Goal: Information Seeking & Learning: Learn about a topic

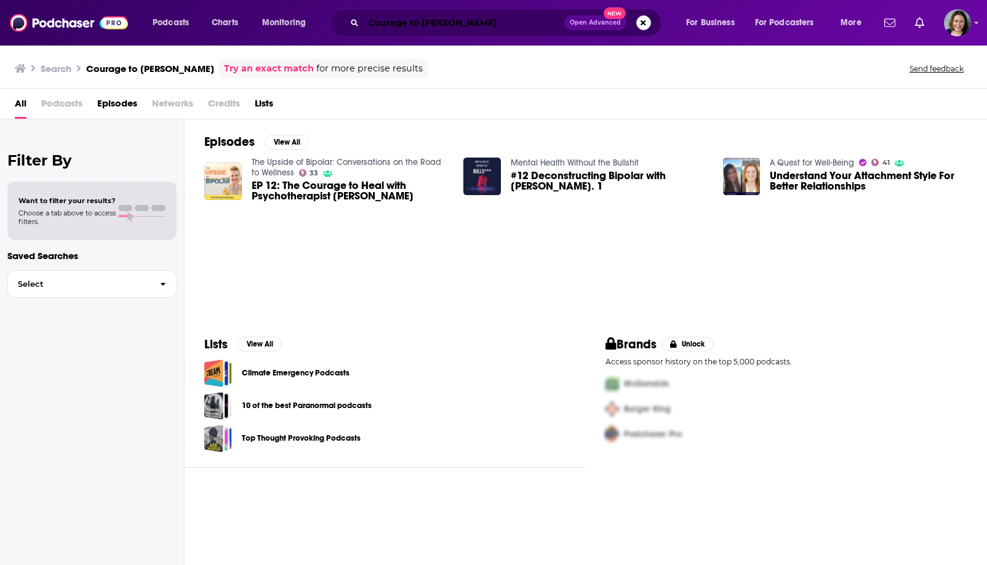
click at [507, 14] on input "Courage to [PERSON_NAME]" at bounding box center [464, 23] width 201 height 20
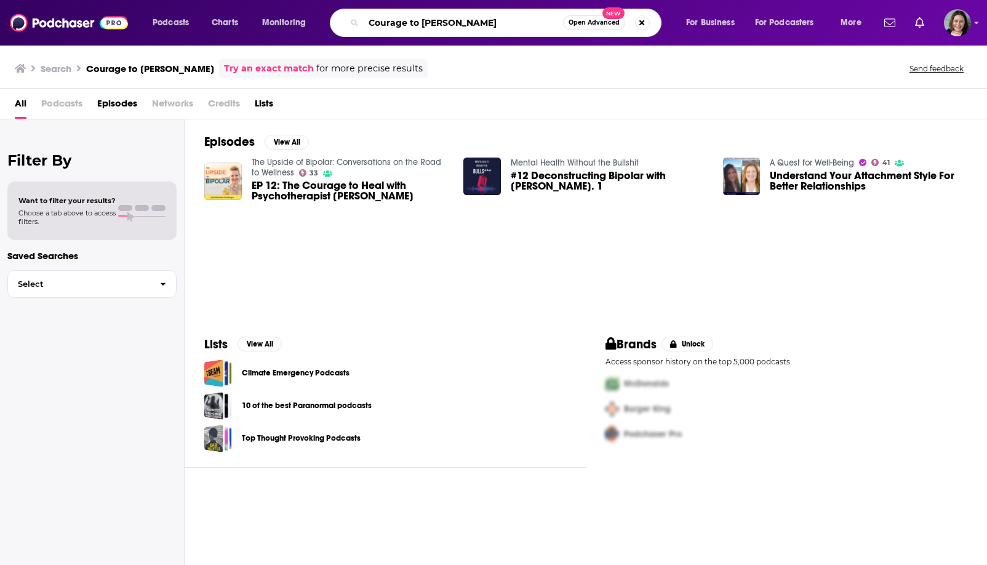
click at [507, 14] on input "Courage to [PERSON_NAME]" at bounding box center [463, 23] width 199 height 20
paste input "The Funk'tional Nutrition Podcast"
type input "The Funk'tional Nutrition Podcast"
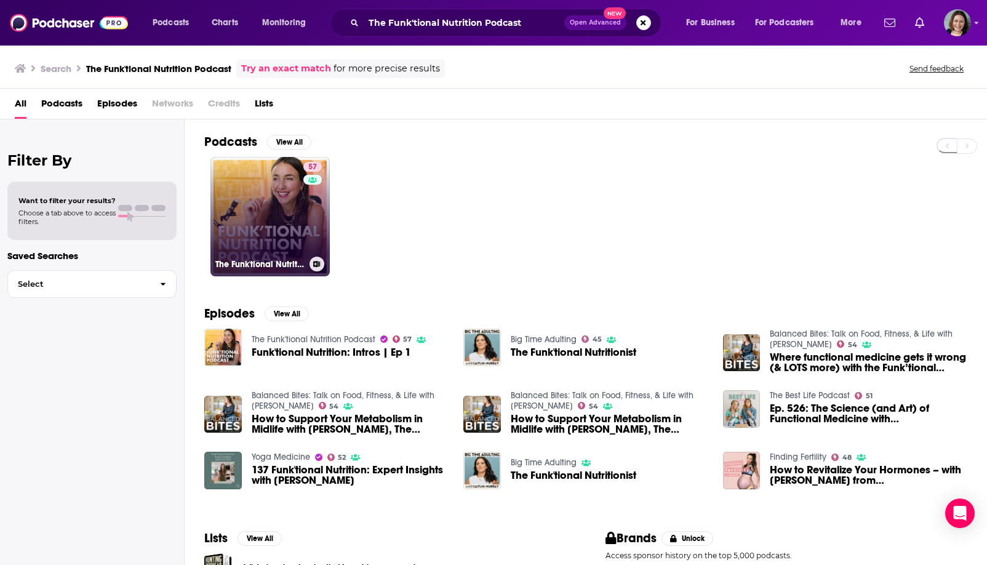
click at [259, 199] on link "57 The Funk'tional Nutrition Podcast" at bounding box center [270, 216] width 119 height 119
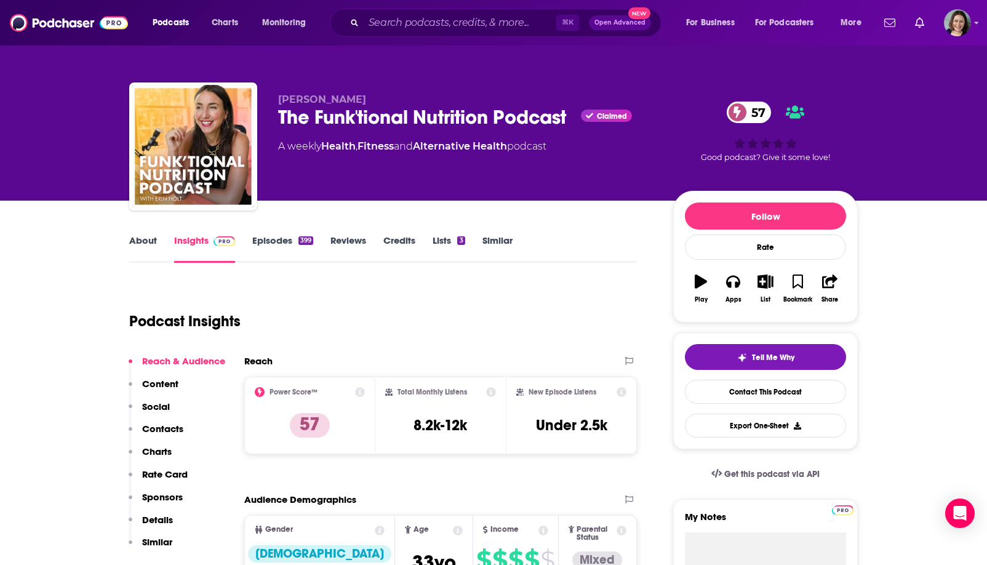
click at [140, 248] on link "About" at bounding box center [143, 249] width 28 height 28
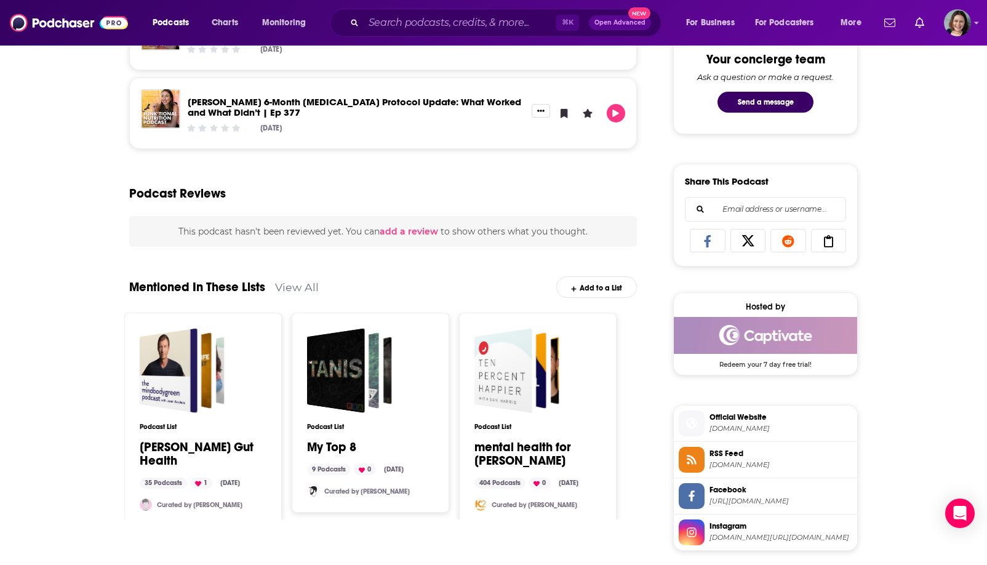
scroll to position [635, 0]
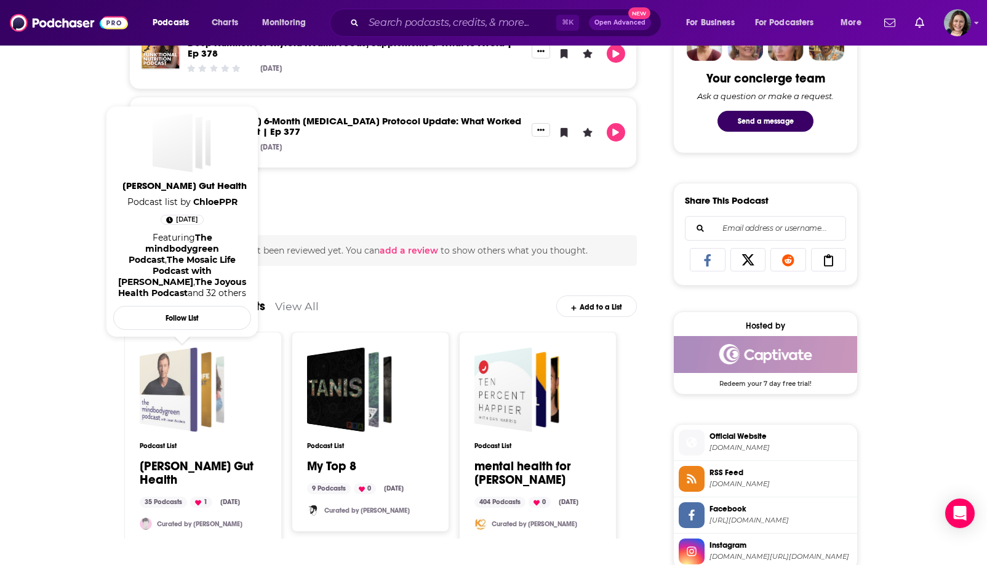
click at [194, 393] on div "Gioffre Gut Health" at bounding box center [169, 389] width 58 height 85
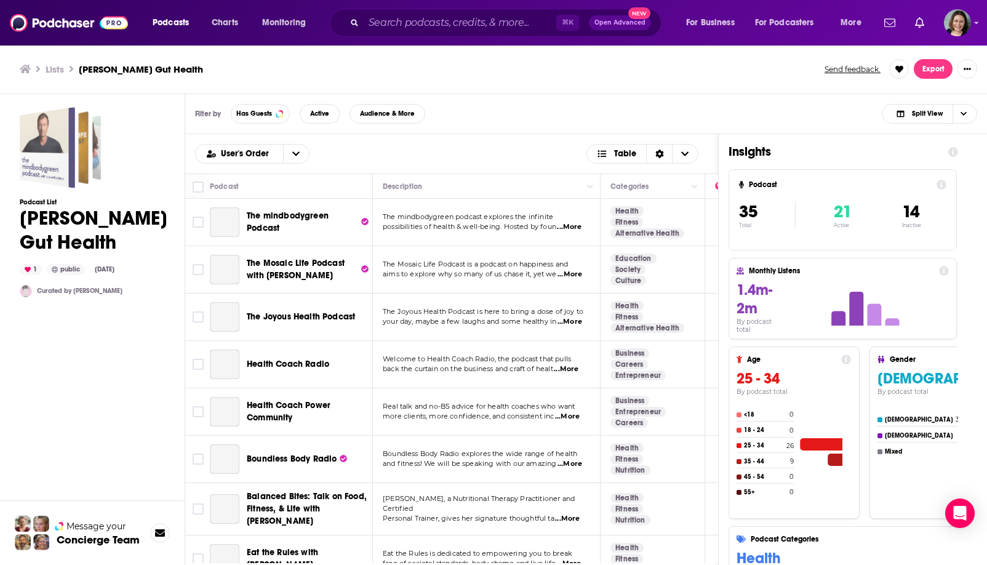
click at [58, 154] on div "Gioffre Gut Health" at bounding box center [47, 147] width 55 height 81
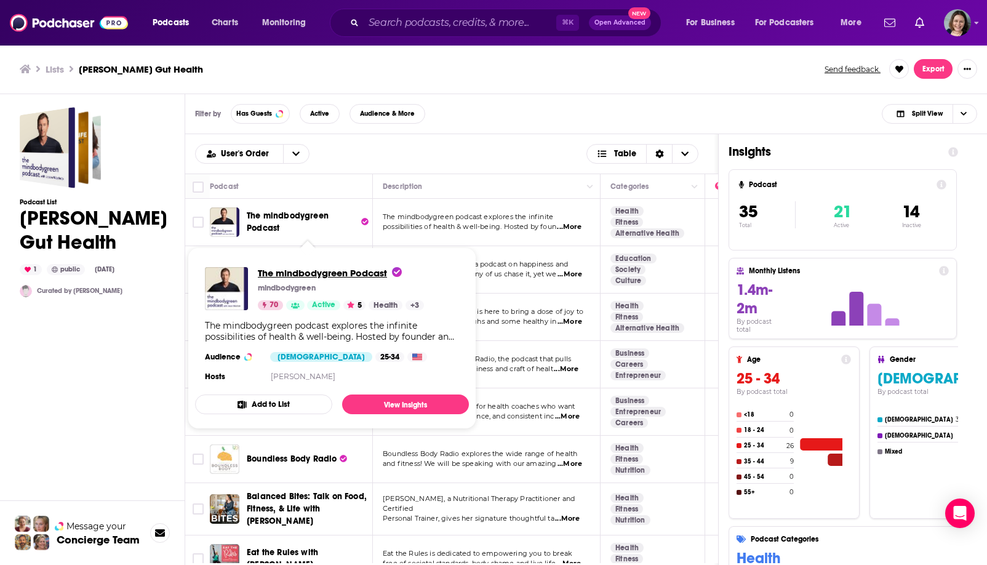
click at [263, 273] on span "The mindbodygreen Podcast" at bounding box center [330, 273] width 144 height 12
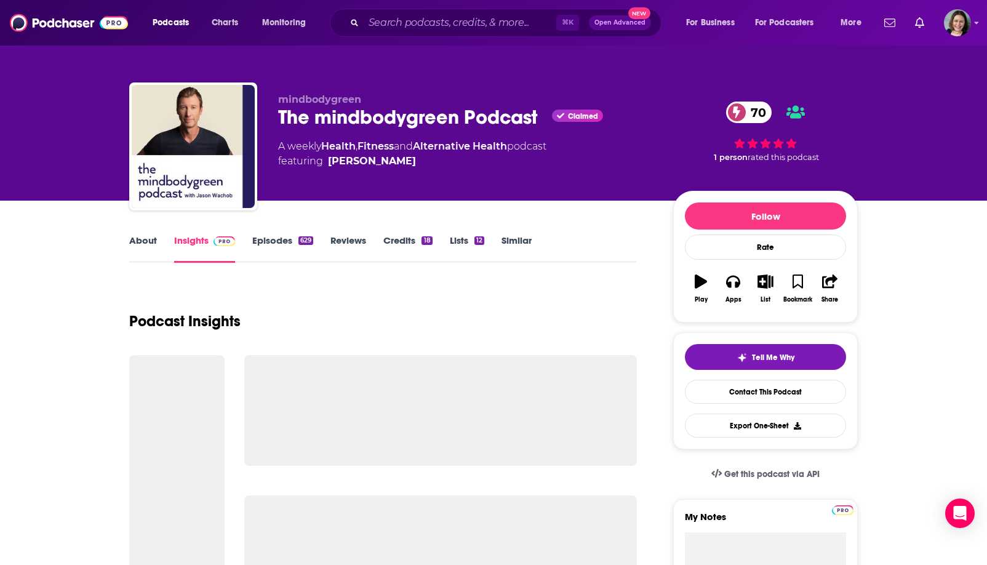
click at [288, 119] on div "The mindbodygreen Podcast Claimed 70" at bounding box center [465, 117] width 375 height 24
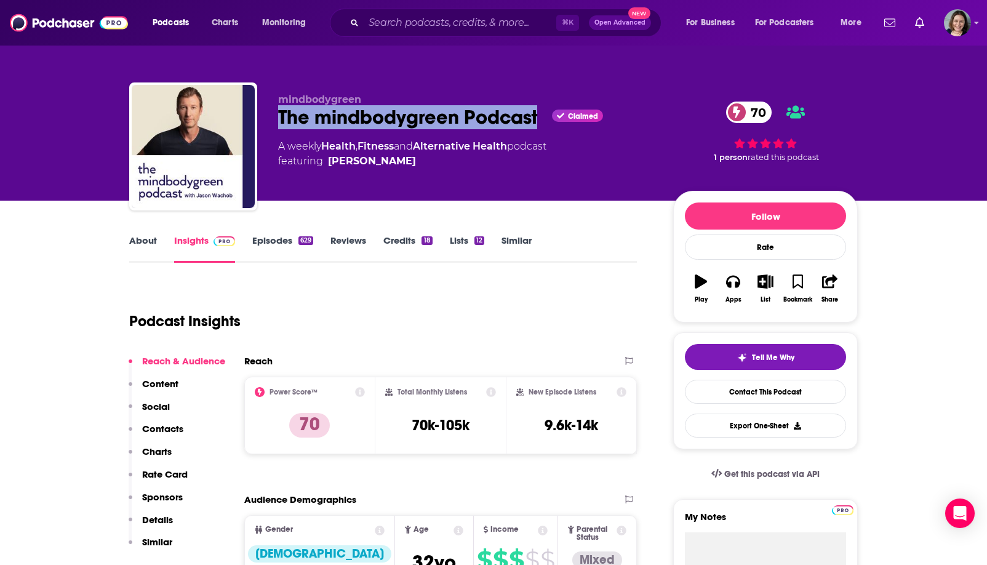
drag, startPoint x: 288, startPoint y: 119, endPoint x: 484, endPoint y: 121, distance: 195.7
click at [484, 121] on div "The mindbodygreen Podcast Claimed 70" at bounding box center [465, 117] width 375 height 24
copy h2 "The mindbodygreen Podcast"
click at [484, 121] on div "The mindbodygreen Podcast Claimed 70" at bounding box center [465, 117] width 375 height 24
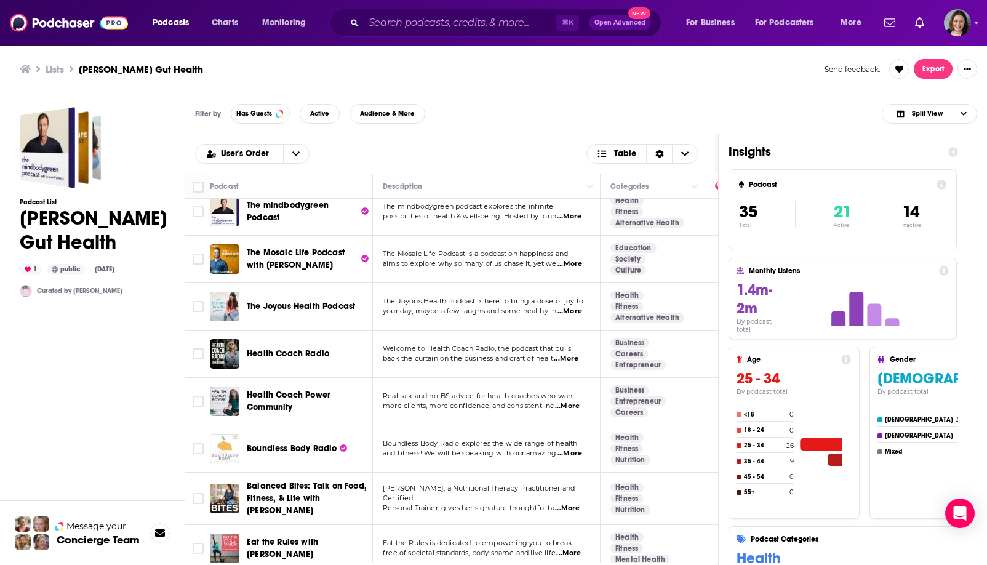
scroll to position [13, 0]
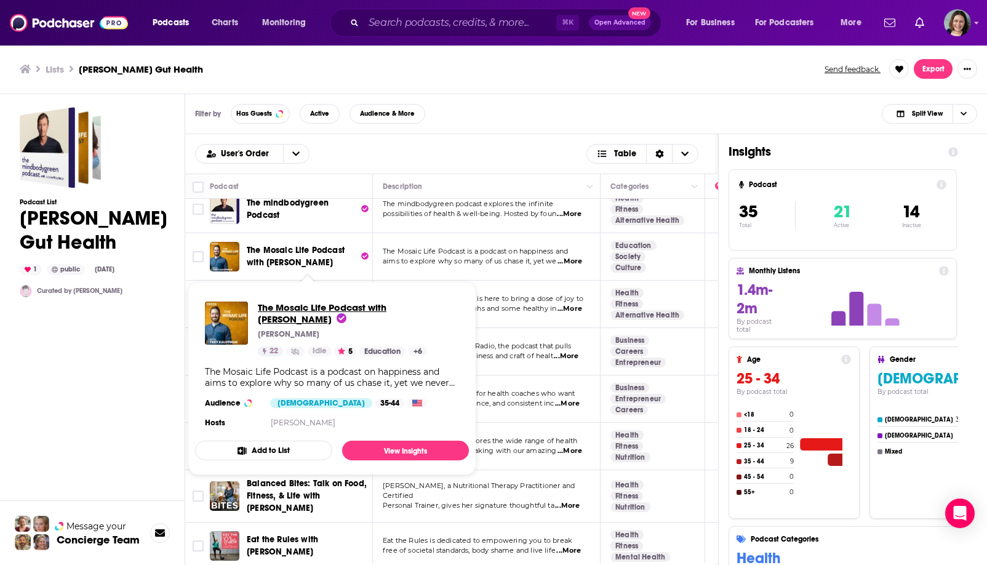
click at [283, 309] on span "The Mosaic Life Podcast with [PERSON_NAME]" at bounding box center [322, 313] width 129 height 23
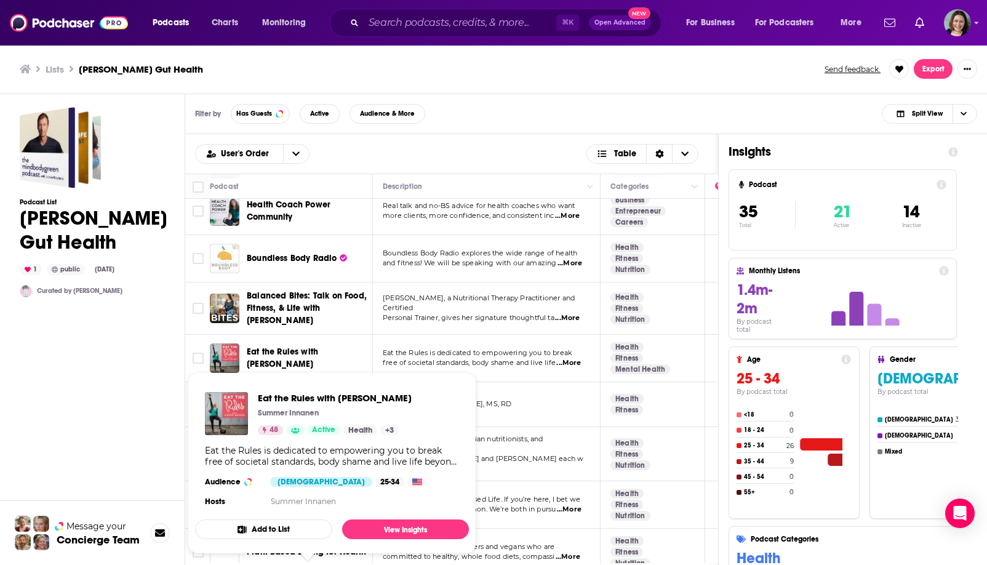
scroll to position [204, 0]
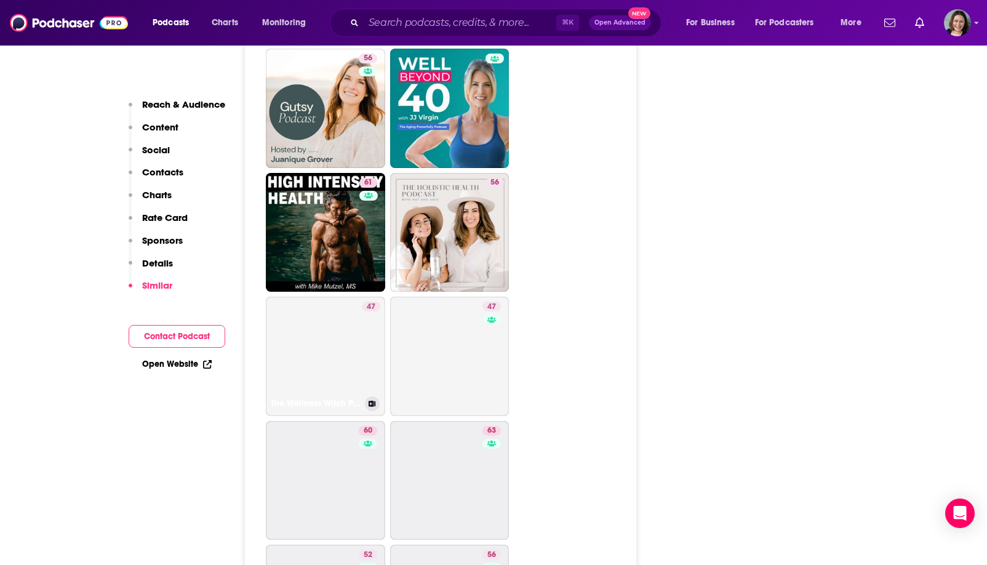
scroll to position [2145, 0]
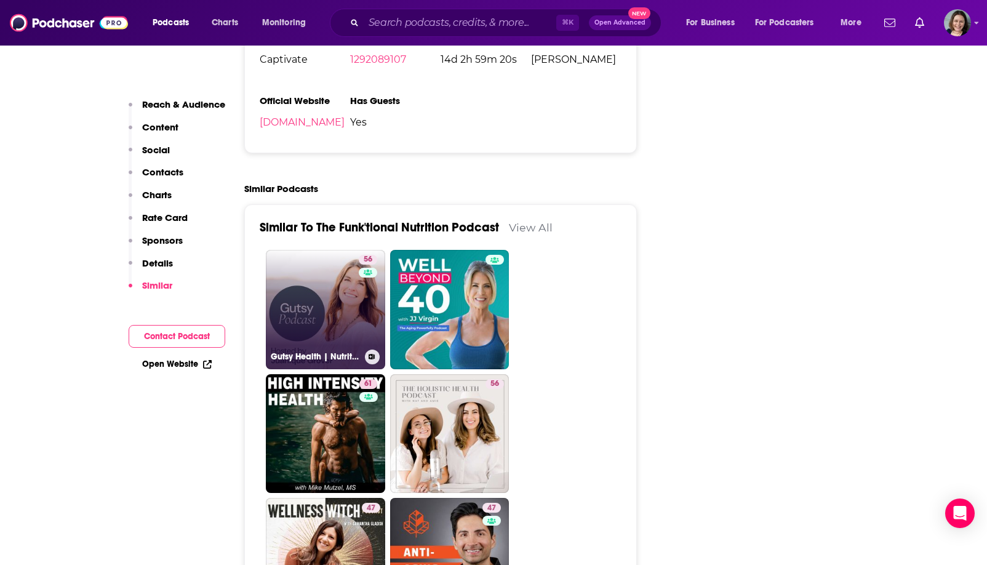
click at [323, 270] on link "56 Gutsy Health | Nutrition and Medicine" at bounding box center [325, 309] width 119 height 119
type input "[URL][DOMAIN_NAME]"
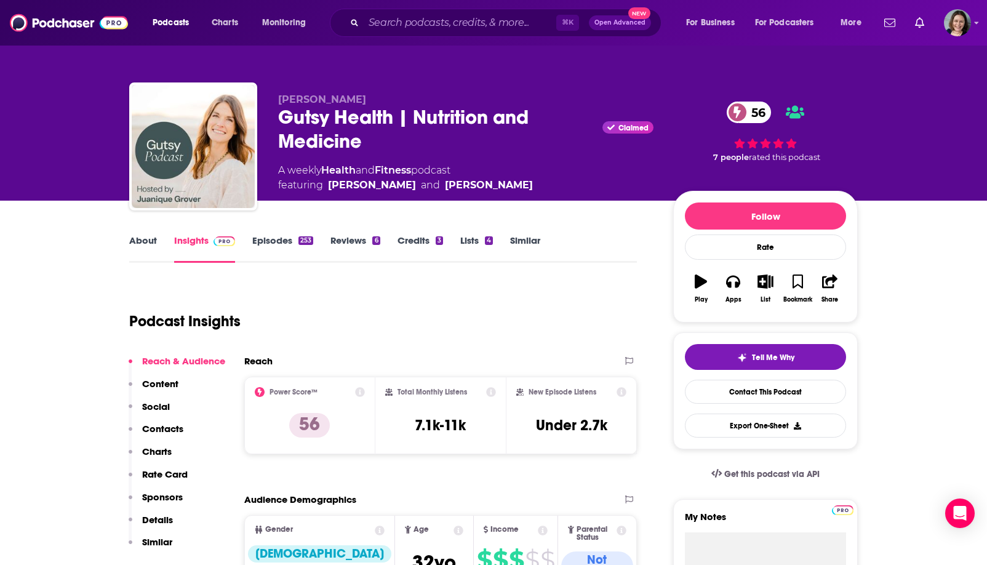
click at [149, 244] on link "About" at bounding box center [143, 249] width 28 height 28
click at [393, 25] on input "Search podcasts, credits, & more..." at bounding box center [460, 23] width 193 height 20
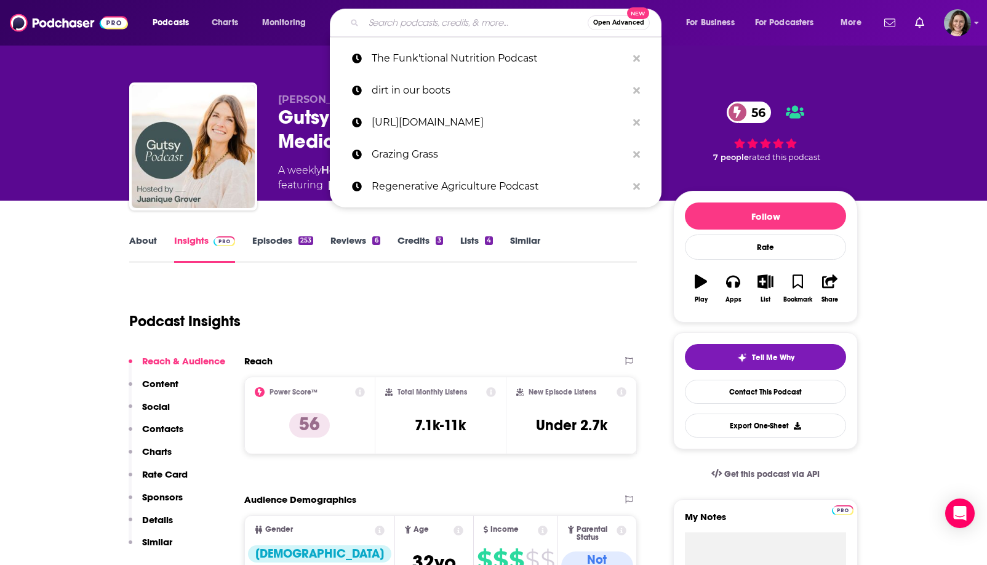
paste input "The [PERSON_NAME] Podcast"
type input "The [PERSON_NAME] Podcast"
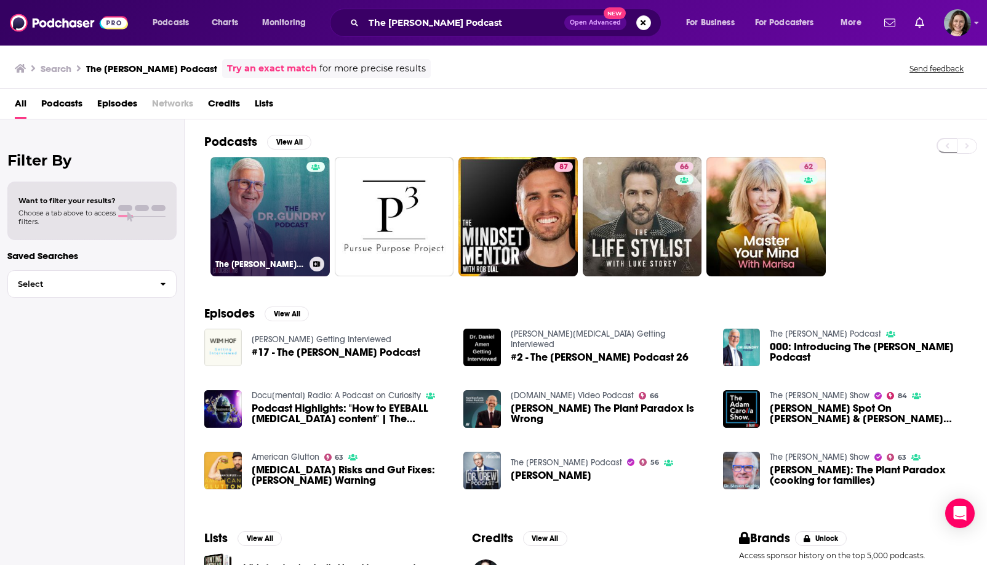
click at [237, 219] on link "The [PERSON_NAME] Podcast" at bounding box center [270, 216] width 119 height 119
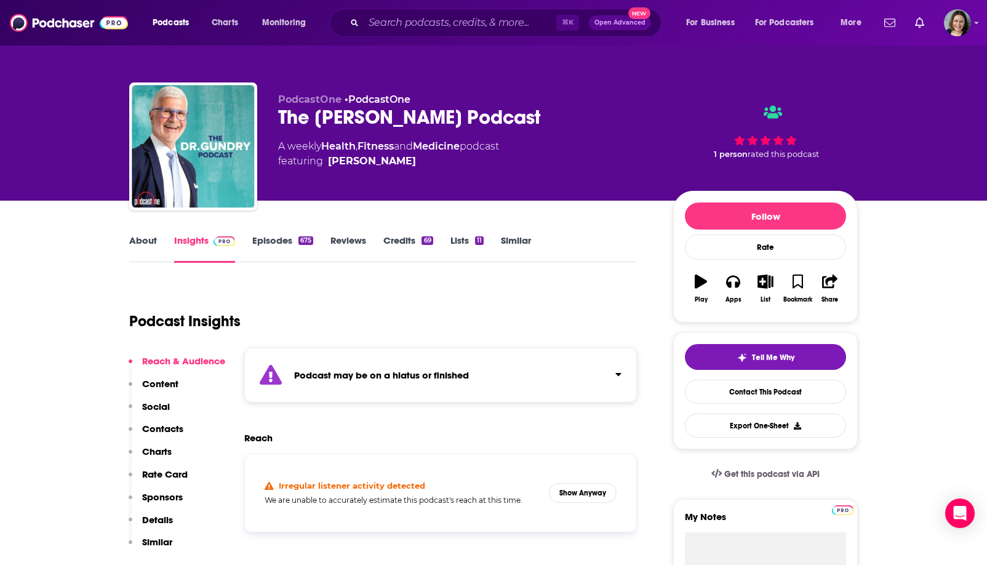
click at [497, 365] on div "Podcast may be on a hiatus or finished" at bounding box center [440, 375] width 393 height 55
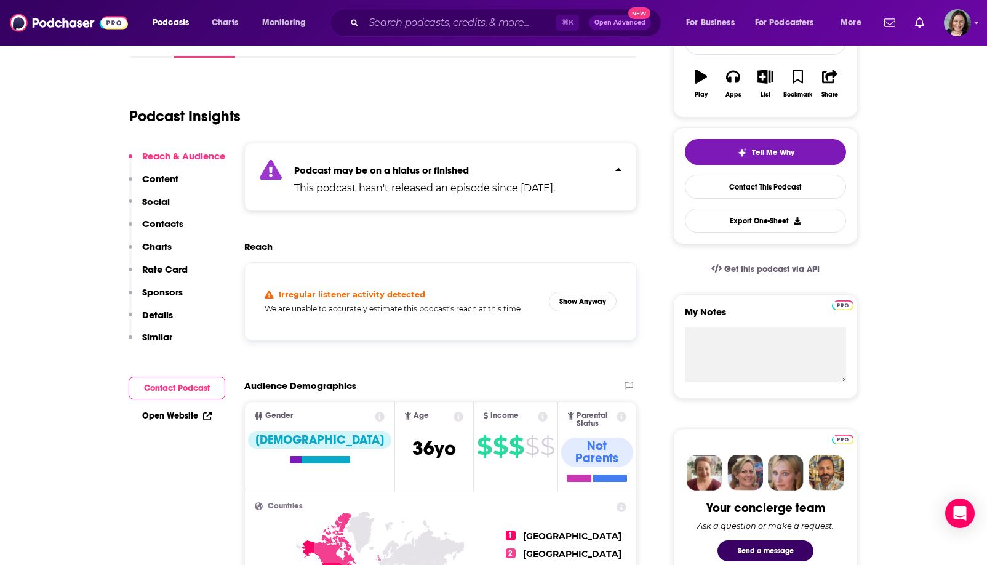
scroll to position [206, 0]
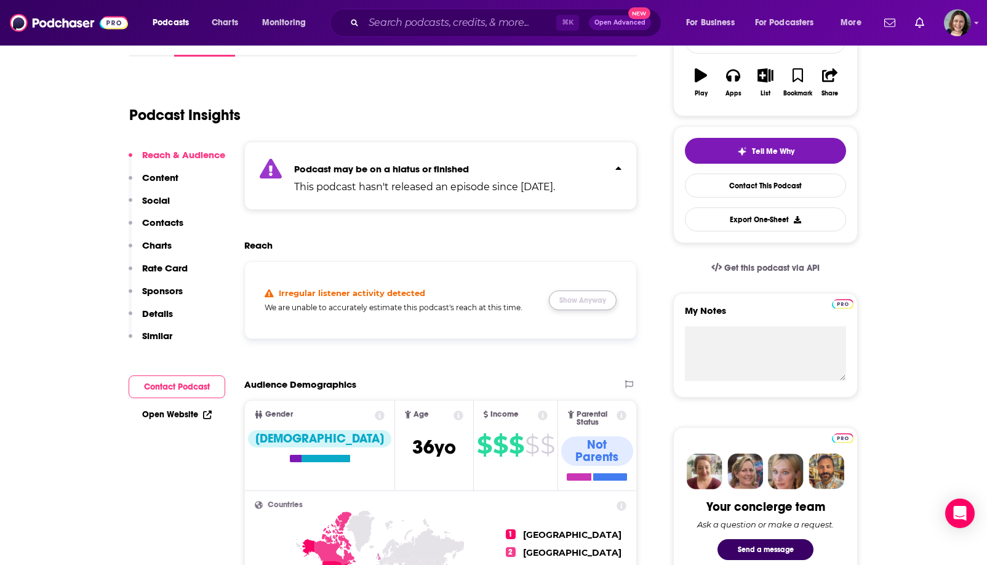
click at [566, 297] on button "Show Anyway" at bounding box center [583, 301] width 68 height 20
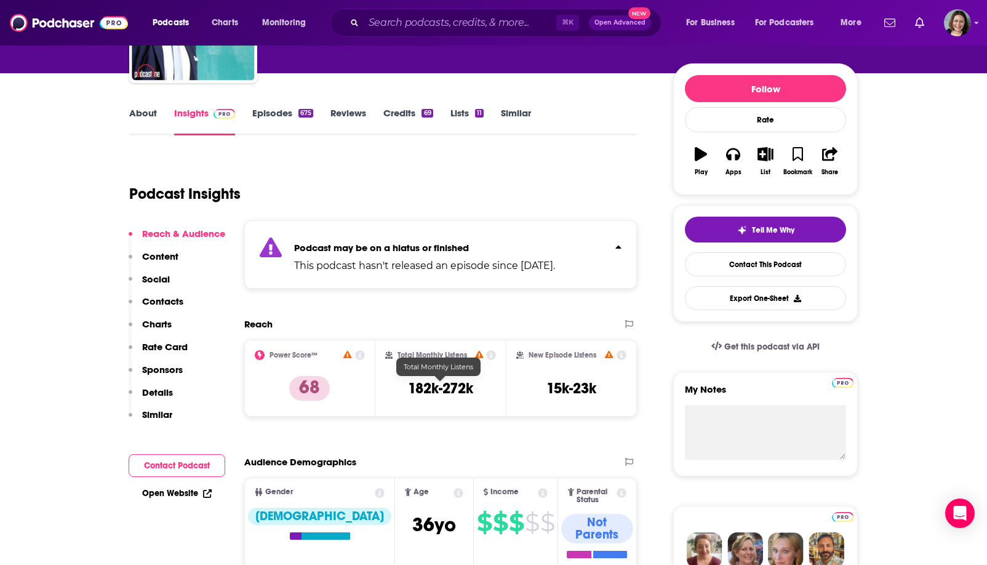
scroll to position [0, 0]
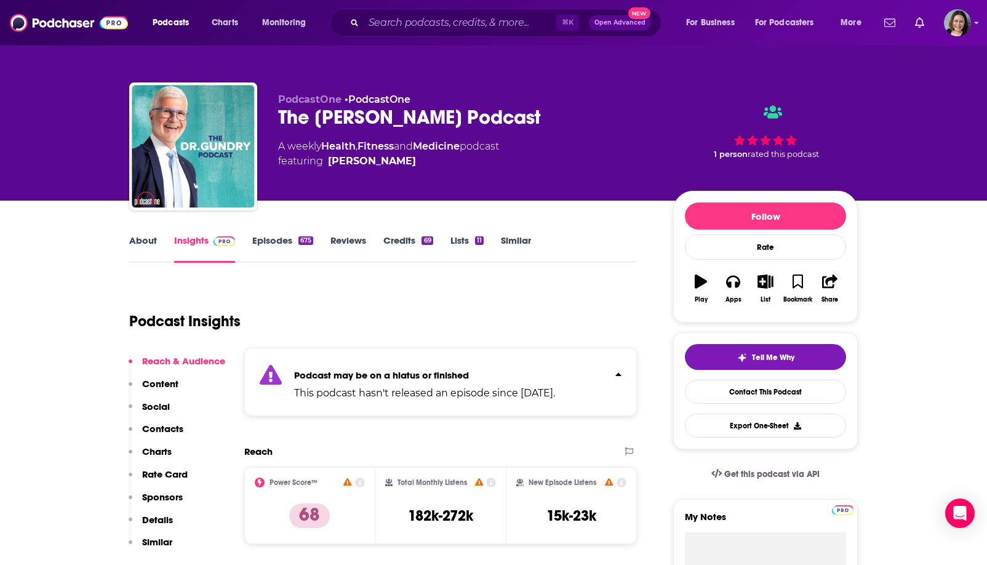
click at [145, 245] on link "About" at bounding box center [143, 249] width 28 height 28
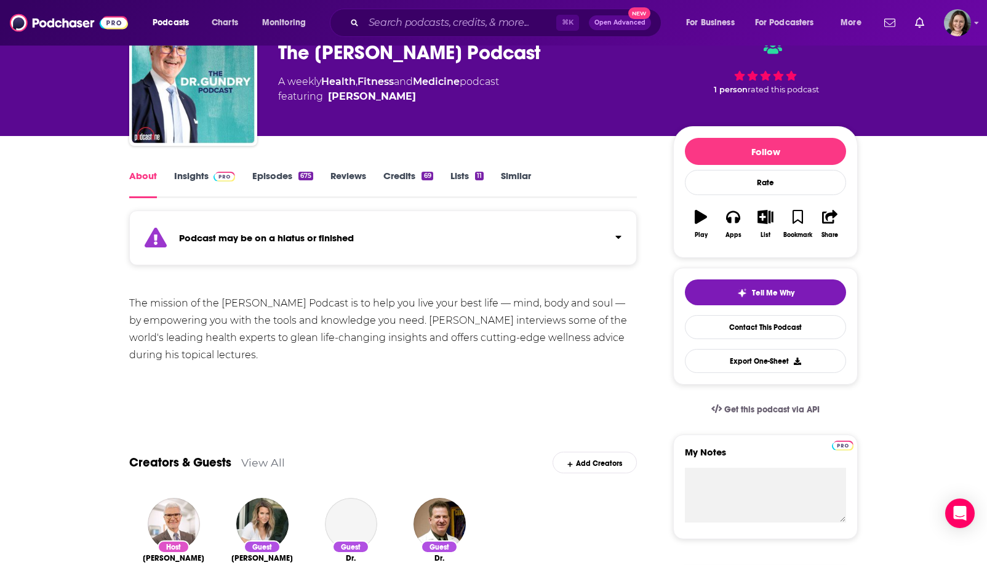
scroll to position [84, 0]
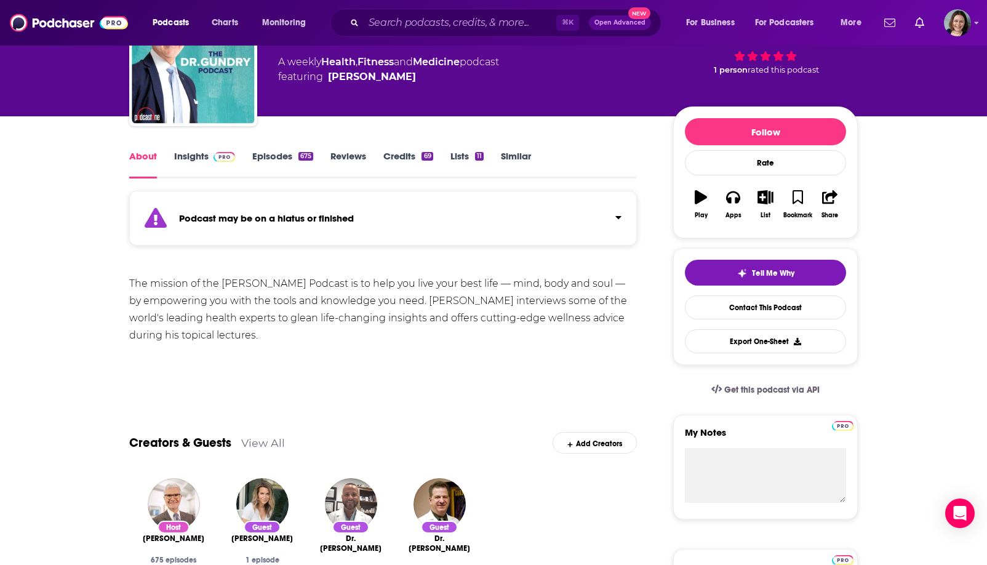
click at [366, 236] on div "Podcast may be on a hiatus or finished" at bounding box center [383, 218] width 508 height 55
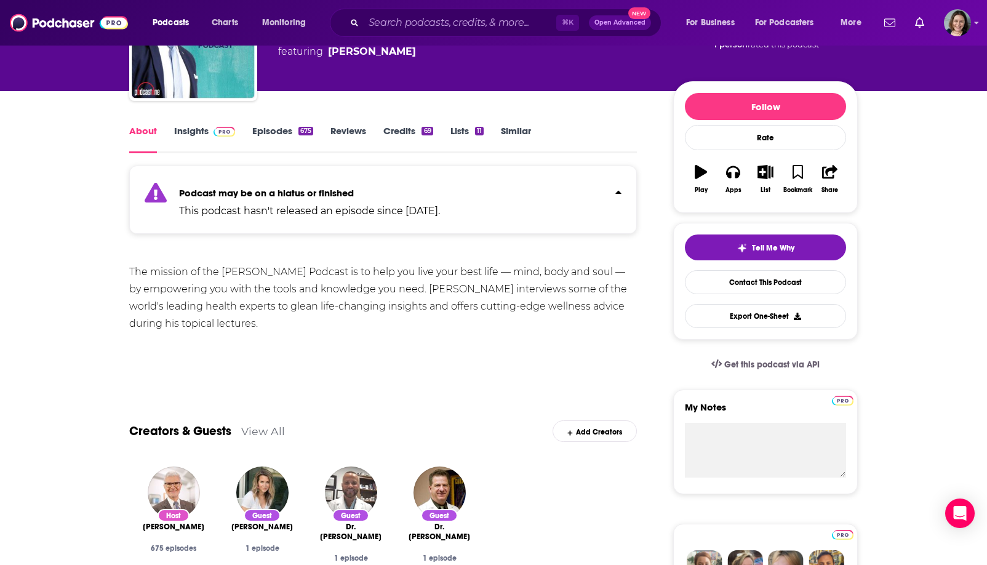
scroll to position [111, 0]
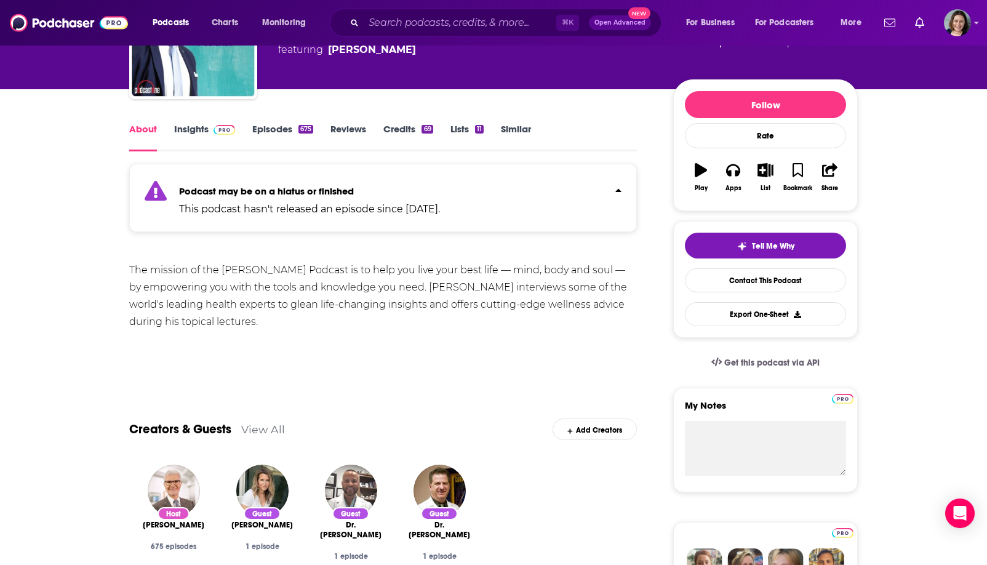
click at [263, 135] on link "Episodes 675" at bounding box center [282, 137] width 61 height 28
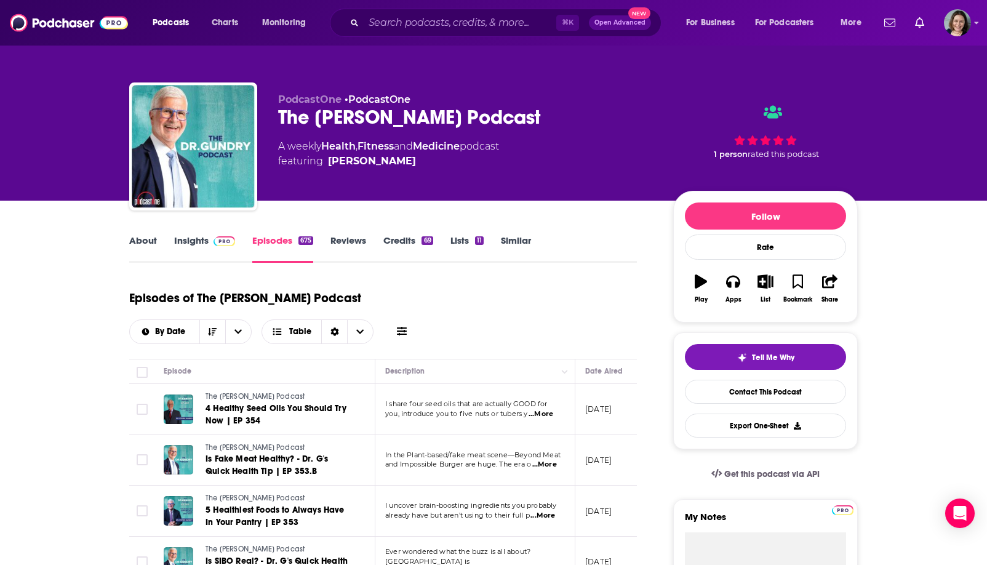
click at [199, 241] on link "Insights" at bounding box center [204, 249] width 61 height 28
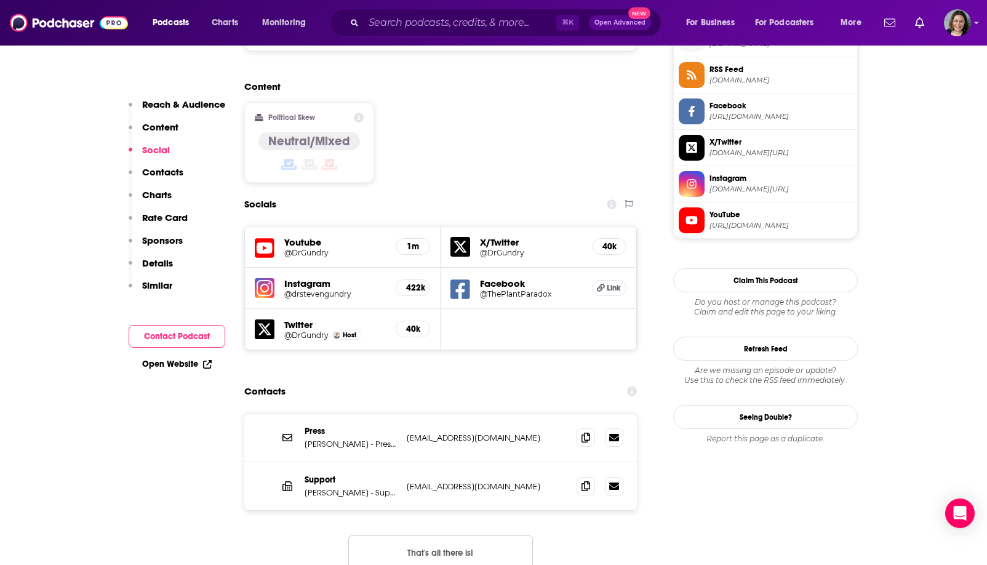
scroll to position [1002, 0]
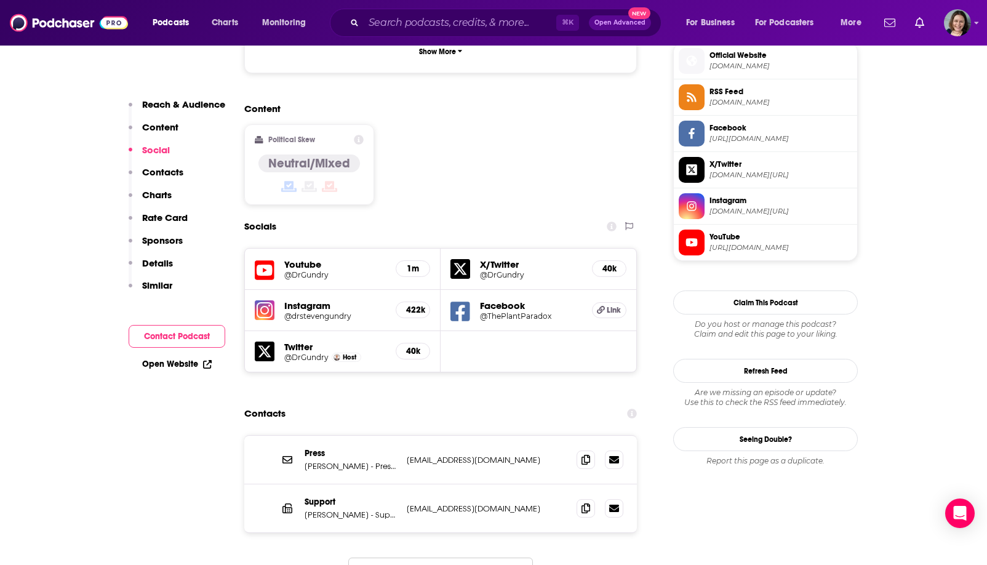
click at [313, 311] on h5 "@drstevengundry" at bounding box center [335, 315] width 102 height 9
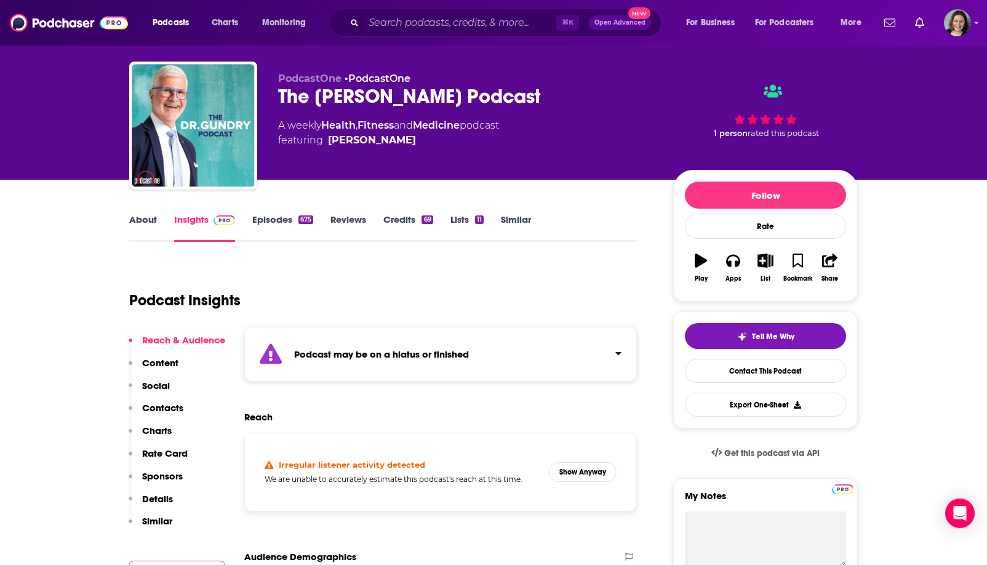
scroll to position [0, 0]
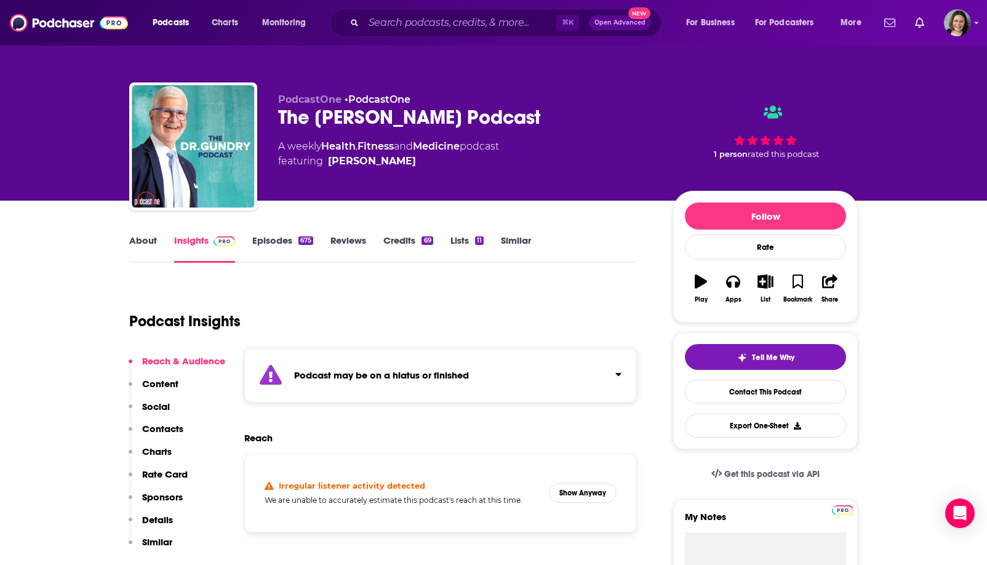
click at [297, 117] on div "The [PERSON_NAME] Podcast" at bounding box center [465, 117] width 375 height 24
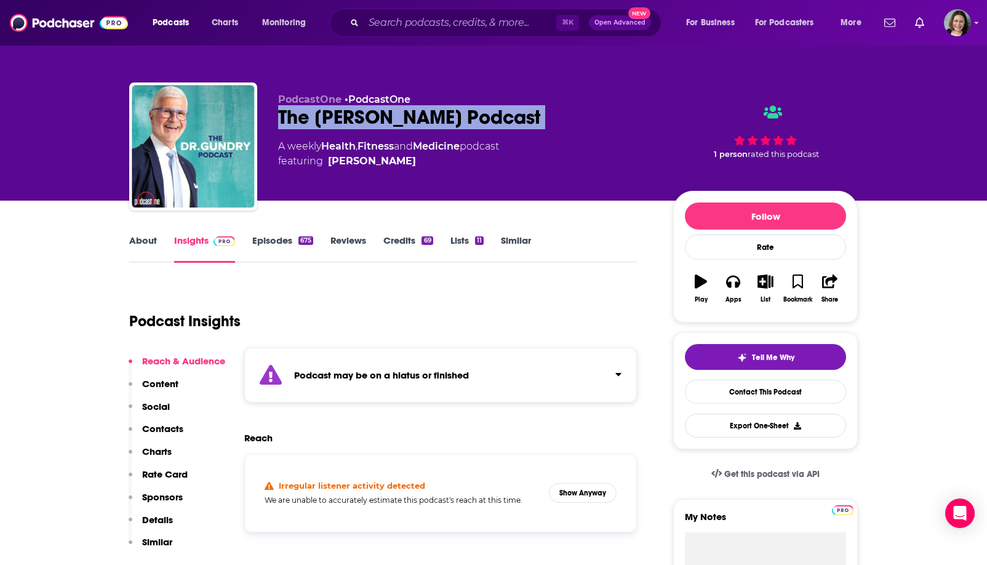
drag, startPoint x: 297, startPoint y: 117, endPoint x: 510, endPoint y: 118, distance: 213.6
click at [510, 118] on div "The [PERSON_NAME] Podcast" at bounding box center [465, 117] width 375 height 24
copy div "The [PERSON_NAME] Podcast"
click at [510, 118] on div "The [PERSON_NAME] Podcast" at bounding box center [465, 117] width 375 height 24
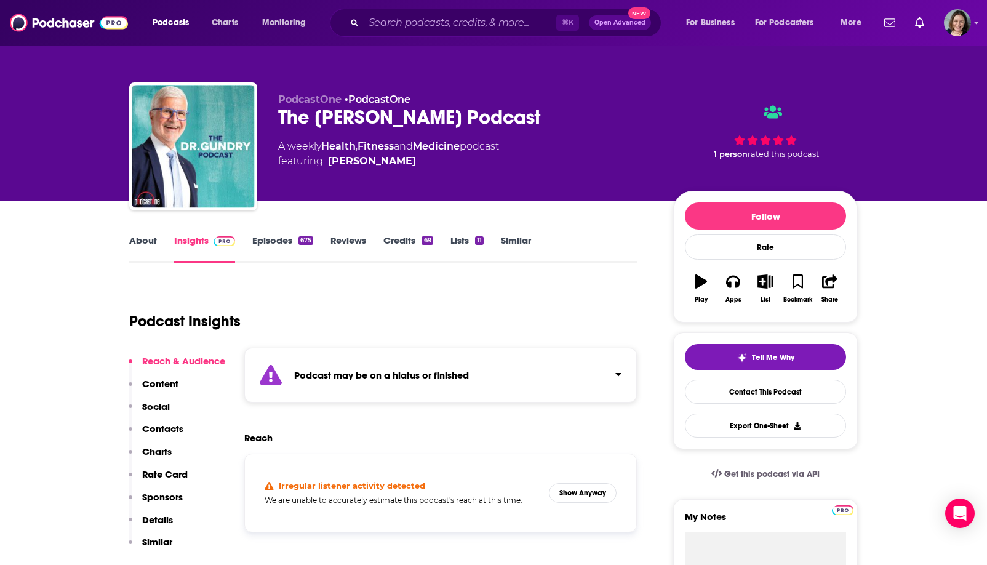
click at [151, 239] on link "About" at bounding box center [143, 249] width 28 height 28
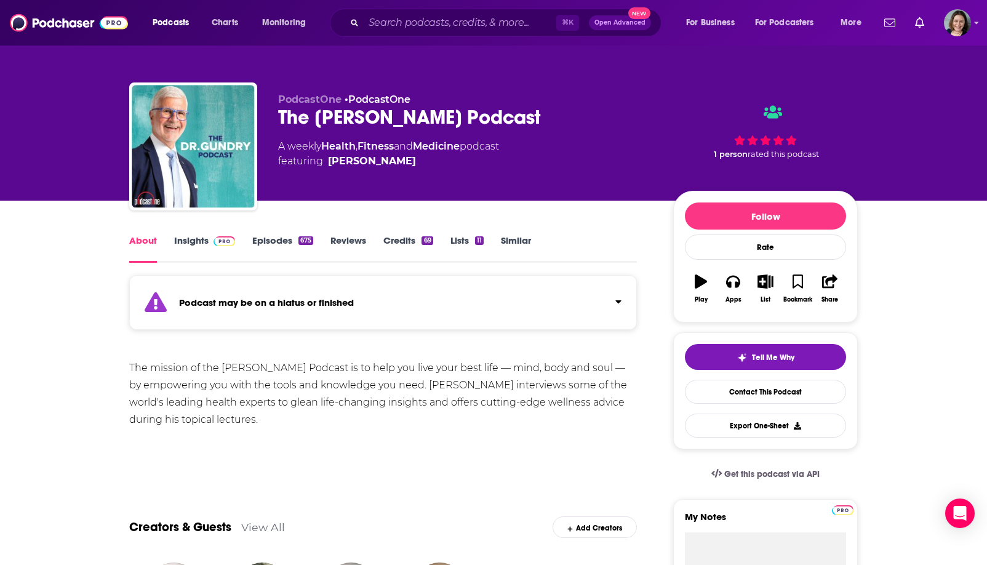
click at [175, 385] on div "The mission of the [PERSON_NAME] Podcast is to help you live your best life — m…" at bounding box center [383, 393] width 508 height 69
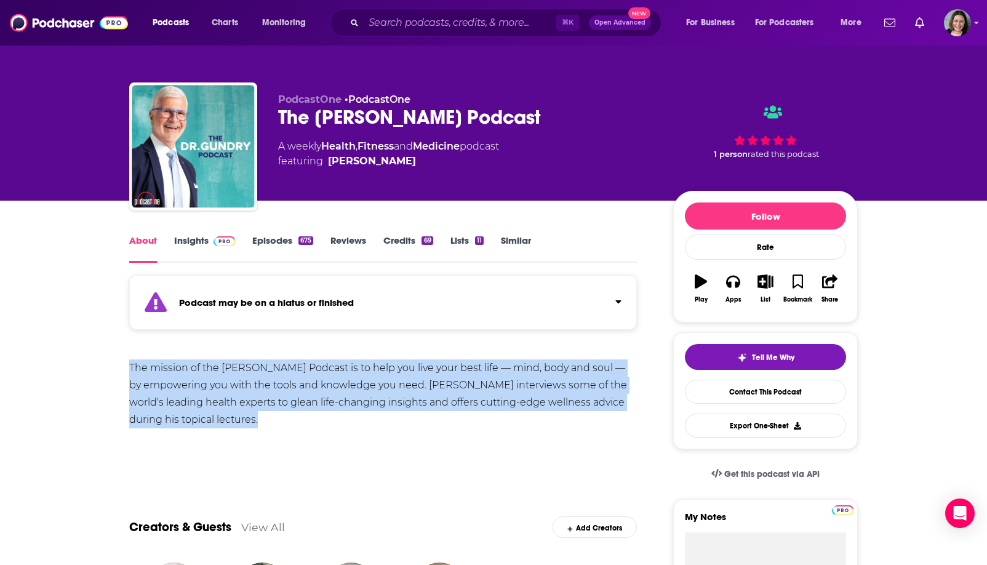
click at [175, 385] on div "The mission of the [PERSON_NAME] Podcast is to help you live your best life — m…" at bounding box center [383, 393] width 508 height 69
copy div "The mission of the [PERSON_NAME] Podcast is to help you live your best life — m…"
click at [175, 385] on div "The mission of the [PERSON_NAME] Podcast is to help you live your best life — m…" at bounding box center [383, 393] width 508 height 69
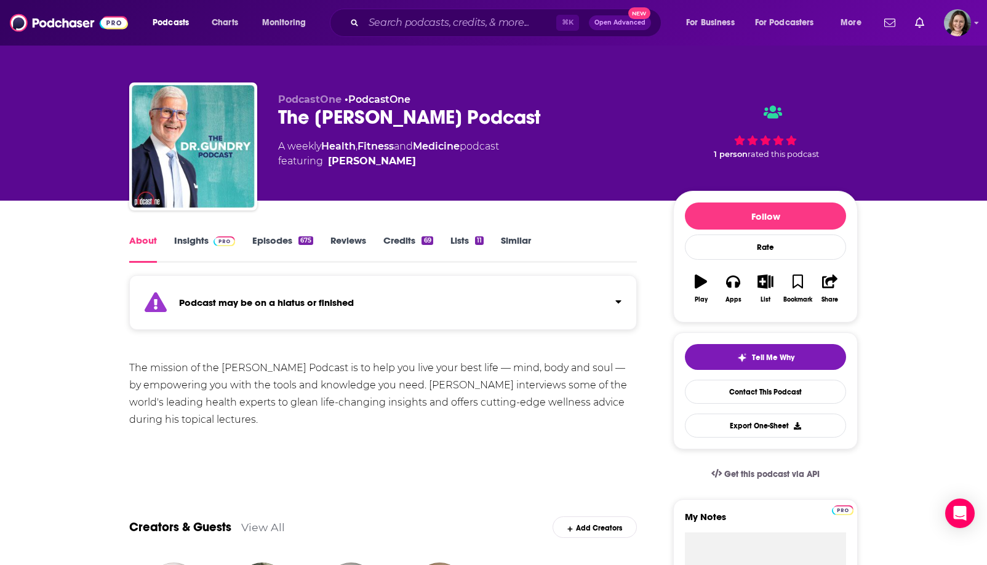
click at [203, 245] on link "Insights" at bounding box center [204, 249] width 61 height 28
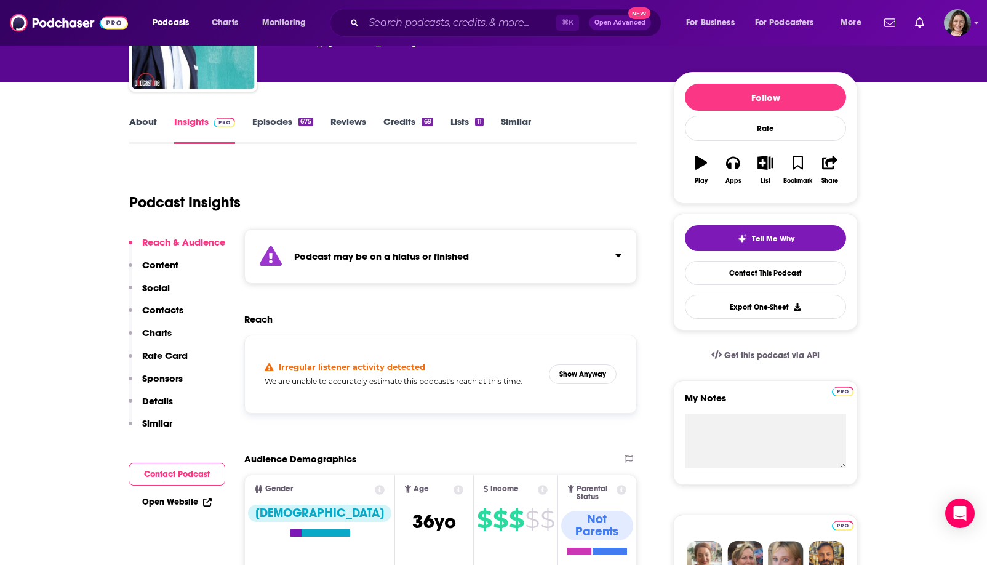
scroll to position [132, 0]
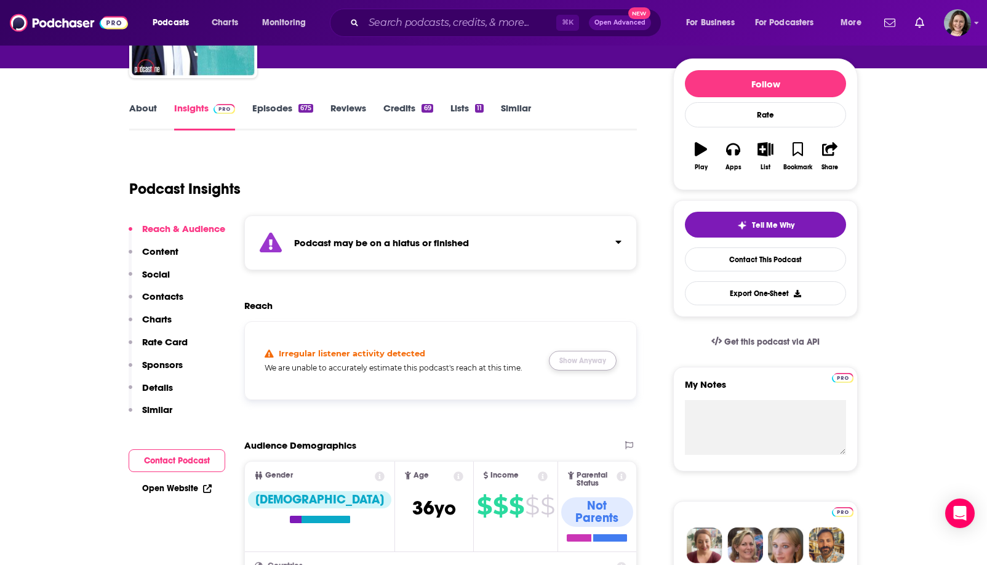
click at [596, 361] on button "Show Anyway" at bounding box center [583, 361] width 68 height 20
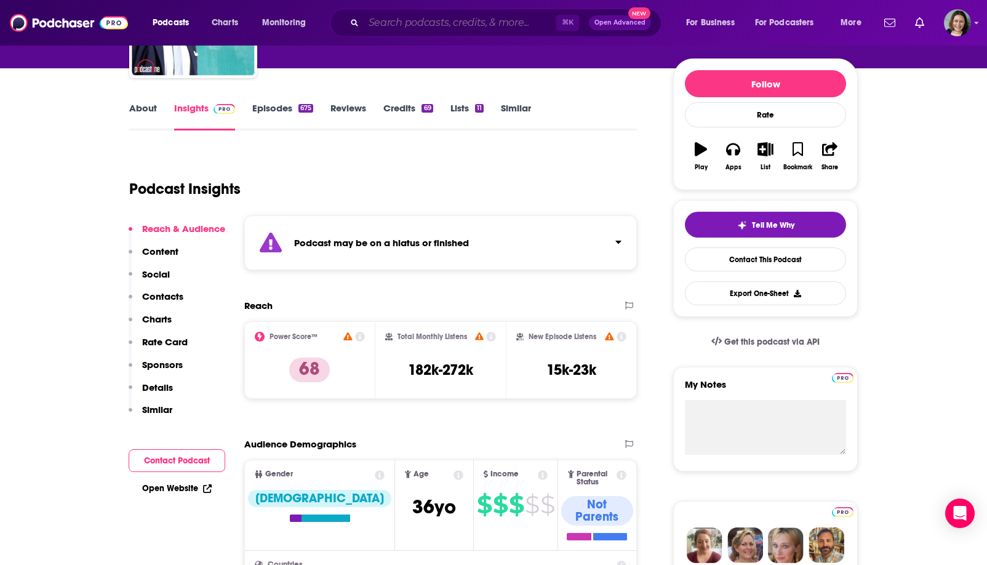
click at [513, 27] on input "Search podcasts, credits, & more..." at bounding box center [460, 23] width 193 height 20
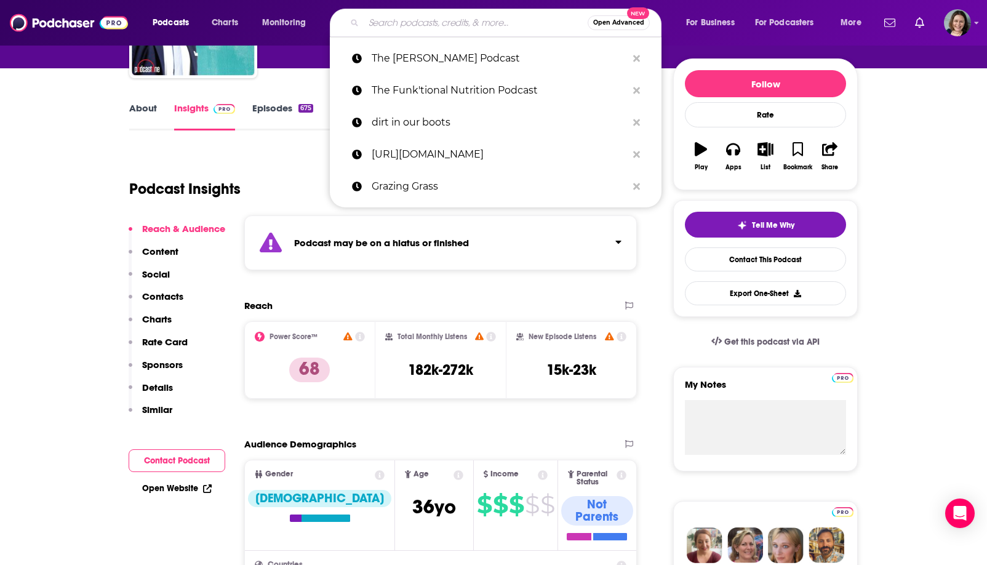
paste input "Low Carb MD Podcast"
type input "Low Carb MD Podcast"
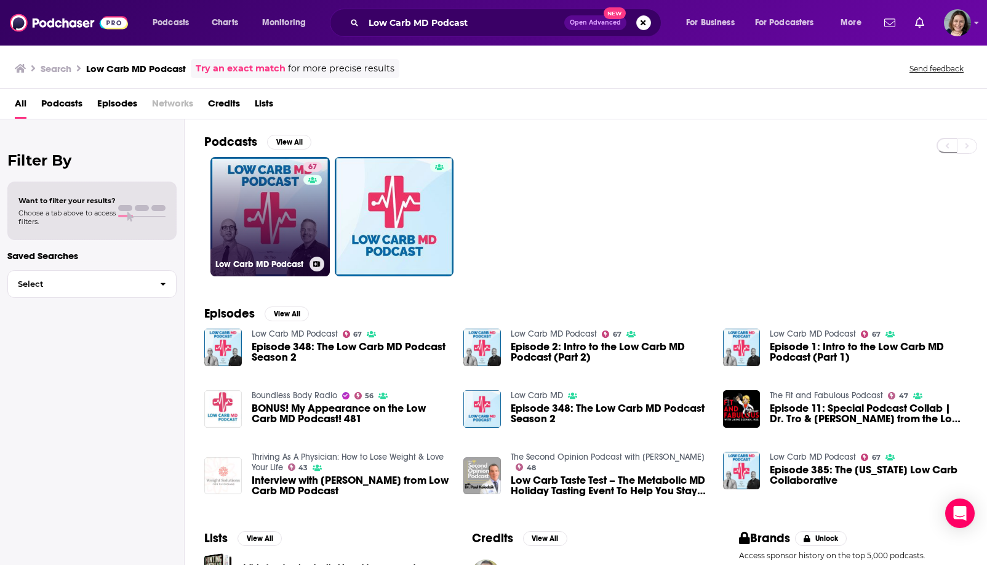
click at [262, 230] on link "67 Low Carb MD Podcast" at bounding box center [270, 216] width 119 height 119
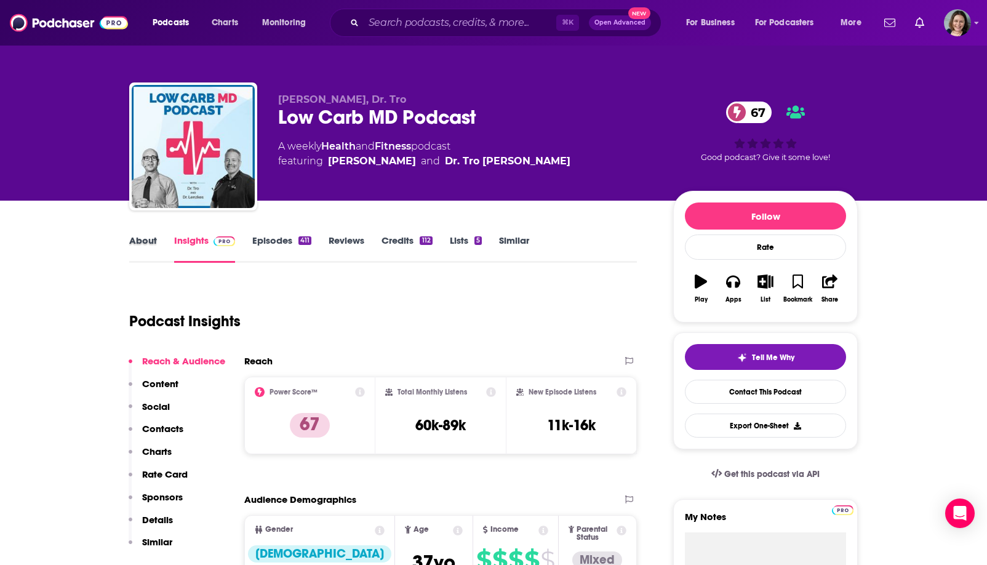
click at [160, 245] on div "About" at bounding box center [151, 249] width 45 height 28
click at [145, 240] on link "About" at bounding box center [143, 249] width 28 height 28
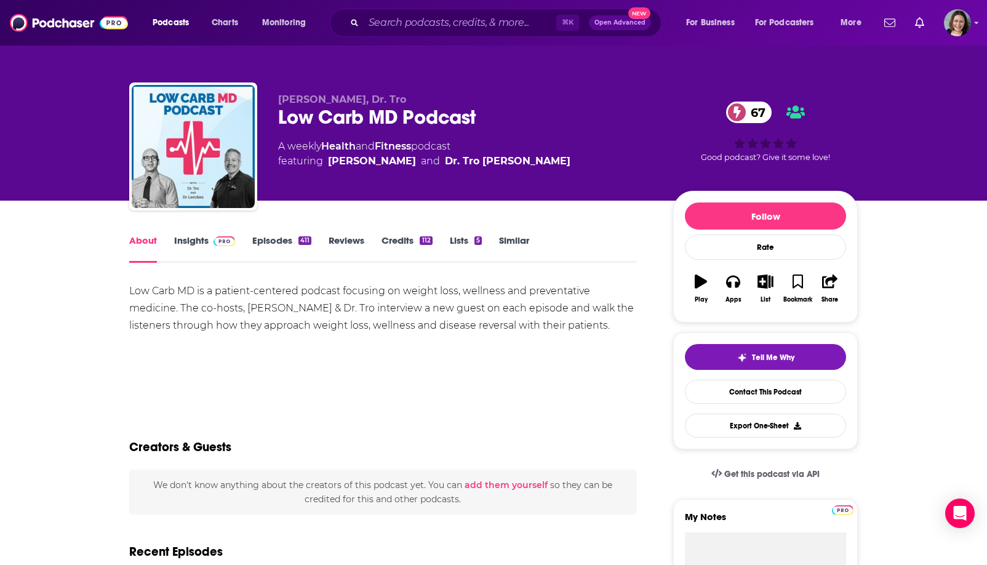
click at [302, 119] on div "Low Carb MD Podcast 67" at bounding box center [465, 117] width 375 height 24
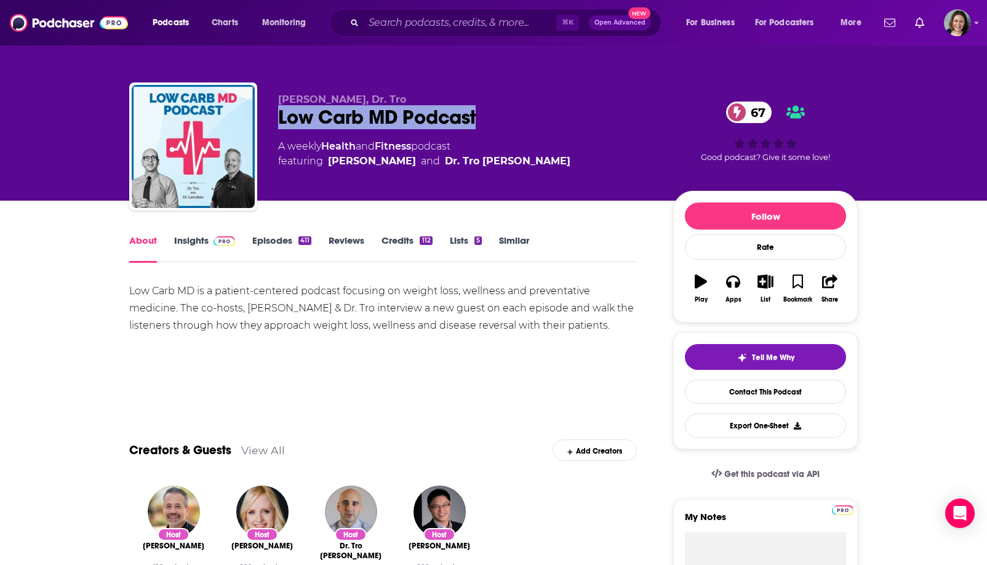
drag, startPoint x: 302, startPoint y: 119, endPoint x: 457, endPoint y: 119, distance: 155.7
click at [457, 119] on div "Low Carb MD Podcast 67" at bounding box center [465, 117] width 375 height 24
copy h1 "Low Carb MD Podcast"
click at [281, 98] on span "[PERSON_NAME], Dr. Tro" at bounding box center [342, 100] width 128 height 12
drag, startPoint x: 281, startPoint y: 98, endPoint x: 408, endPoint y: 96, distance: 127.4
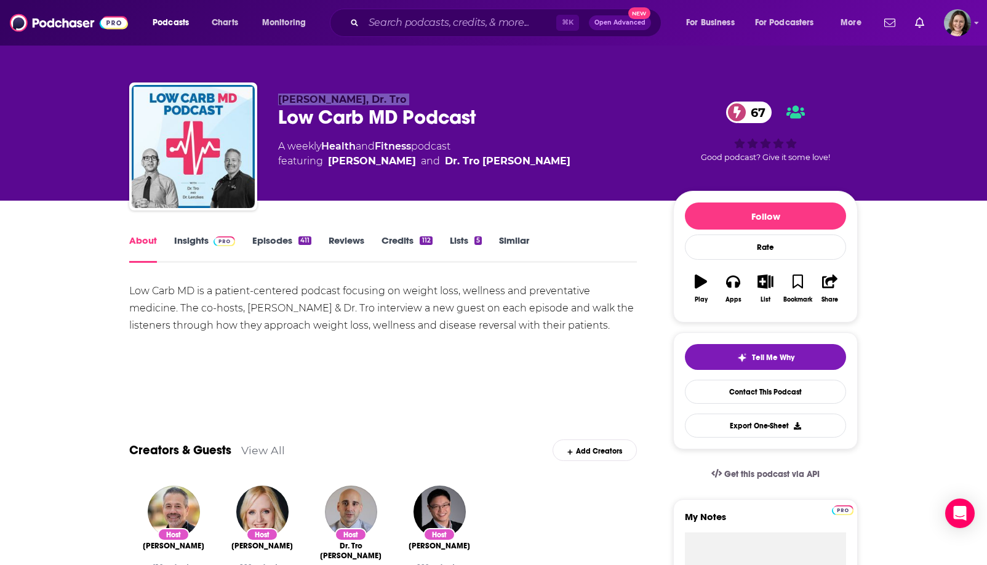
click at [408, 96] on p "[PERSON_NAME], Dr. Tro" at bounding box center [465, 100] width 375 height 12
copy p "[PERSON_NAME], Dr. Tro"
click at [408, 96] on p "[PERSON_NAME], Dr. Tro" at bounding box center [465, 100] width 375 height 12
click at [190, 313] on div "Low Carb MD is a patient-centered podcast focusing on weight loss, wellness and…" at bounding box center [383, 309] width 508 height 52
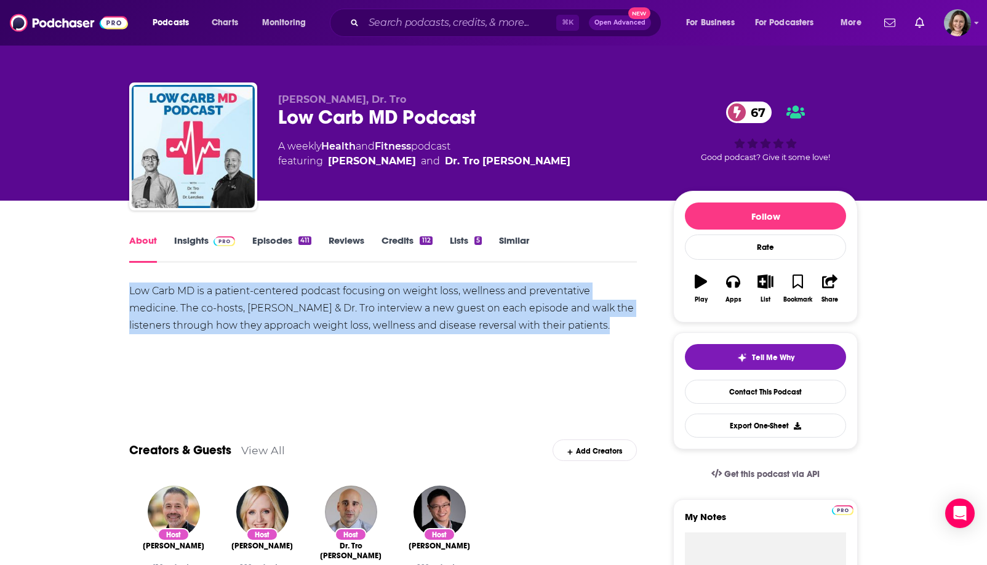
click at [190, 313] on div "Low Carb MD is a patient-centered podcast focusing on weight loss, wellness and…" at bounding box center [383, 309] width 508 height 52
copy div "Low Carb MD is a patient-centered podcast focusing on weight loss, wellness and…"
click at [190, 312] on div "Low Carb MD is a patient-centered podcast focusing on weight loss, wellness and…" at bounding box center [383, 309] width 508 height 52
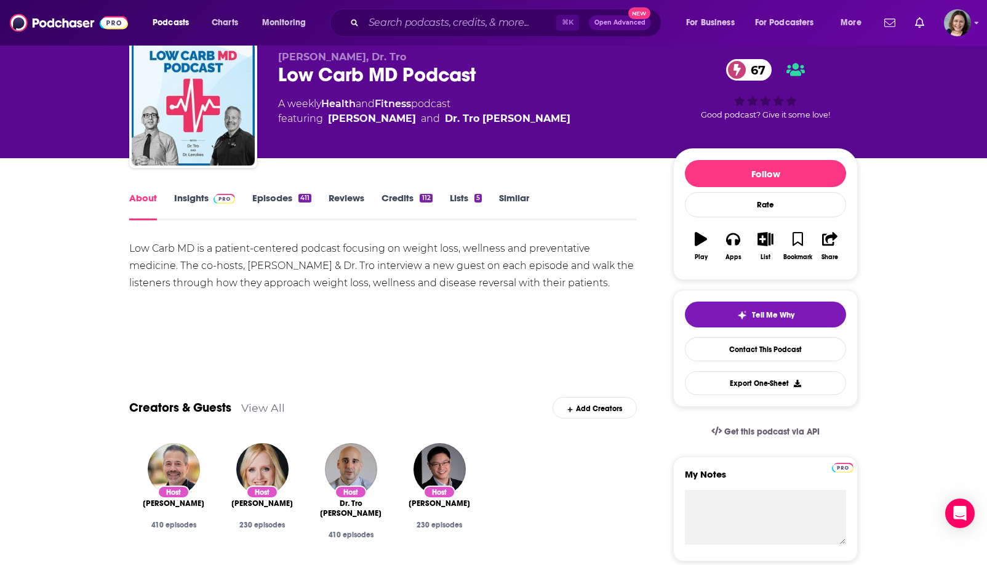
scroll to position [81, 0]
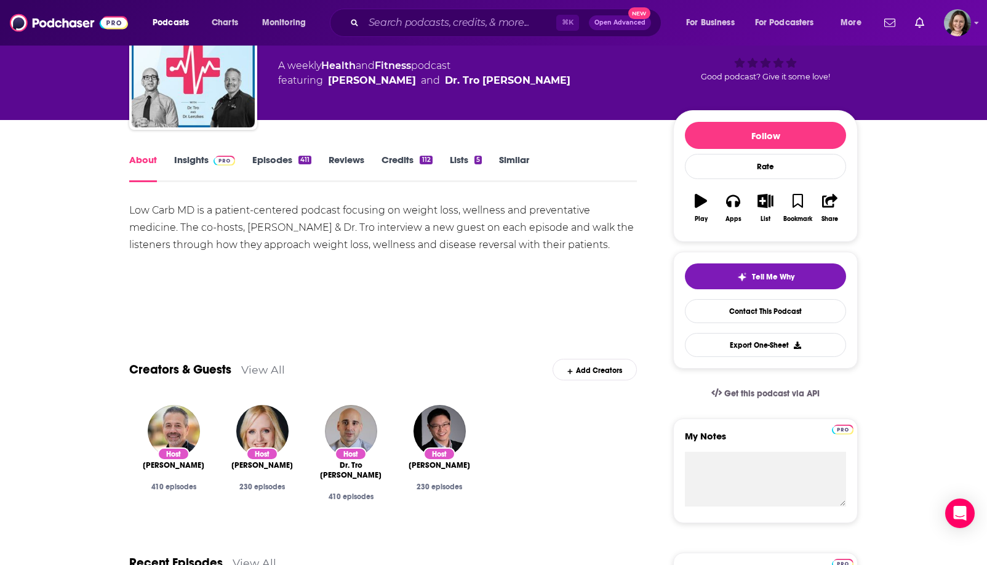
click at [193, 152] on div "About Insights Episodes 411 Reviews Credits 112 Lists 5 Similar" at bounding box center [383, 167] width 508 height 30
click at [205, 165] on link "Insights" at bounding box center [204, 168] width 61 height 28
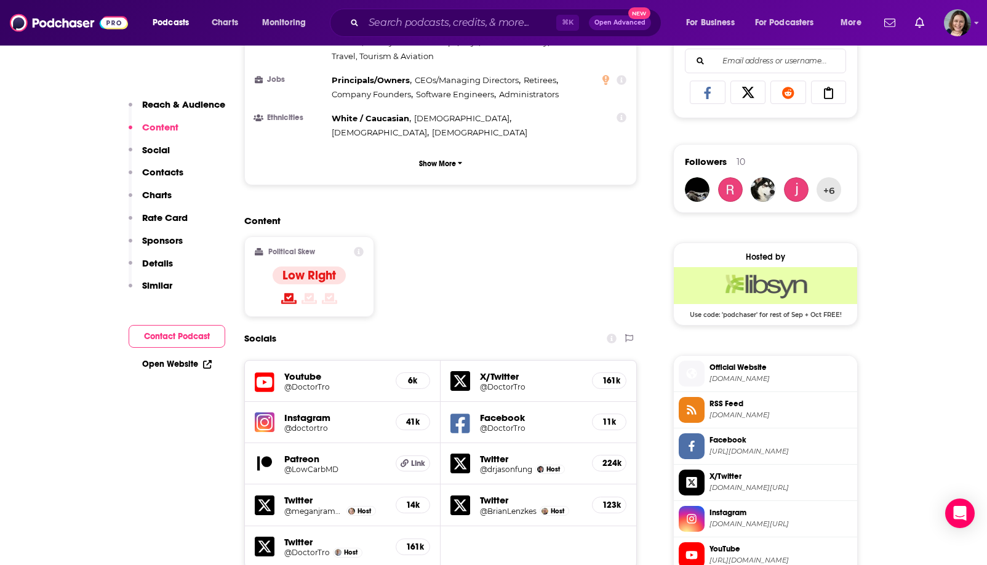
scroll to position [820, 0]
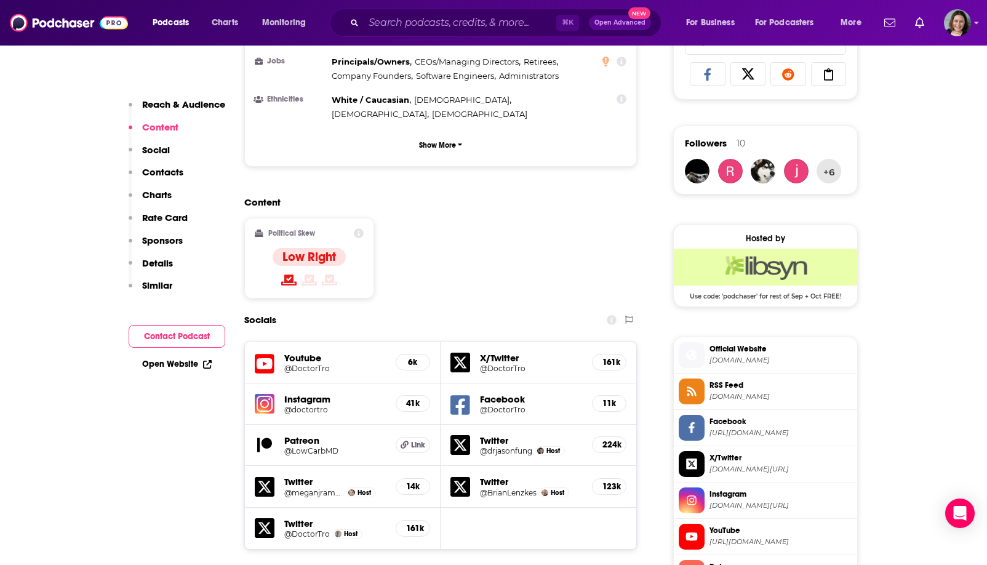
click at [335, 393] on h5 "Instagram" at bounding box center [335, 399] width 102 height 12
click at [304, 405] on h5 "@doctortro" at bounding box center [335, 409] width 102 height 9
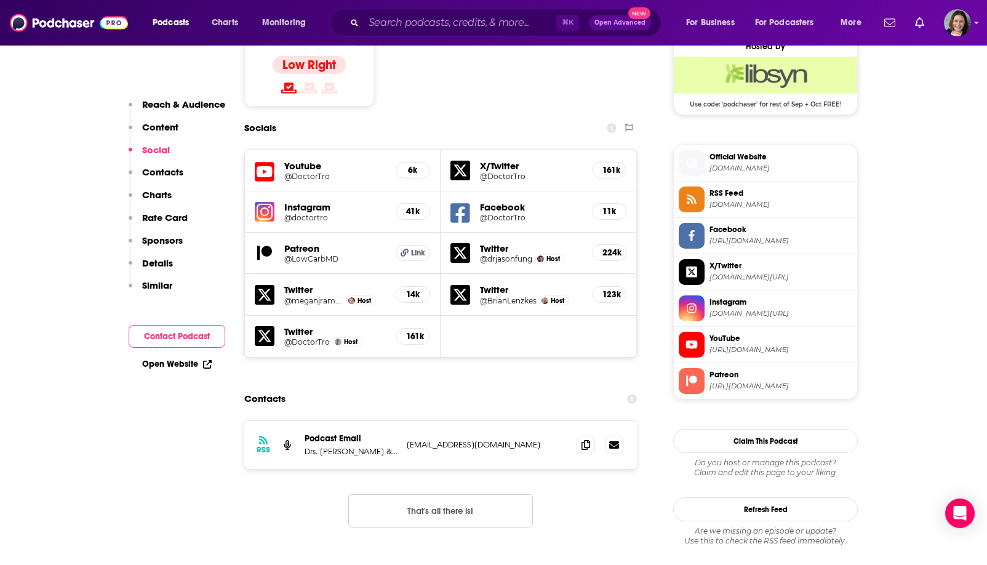
scroll to position [1014, 0]
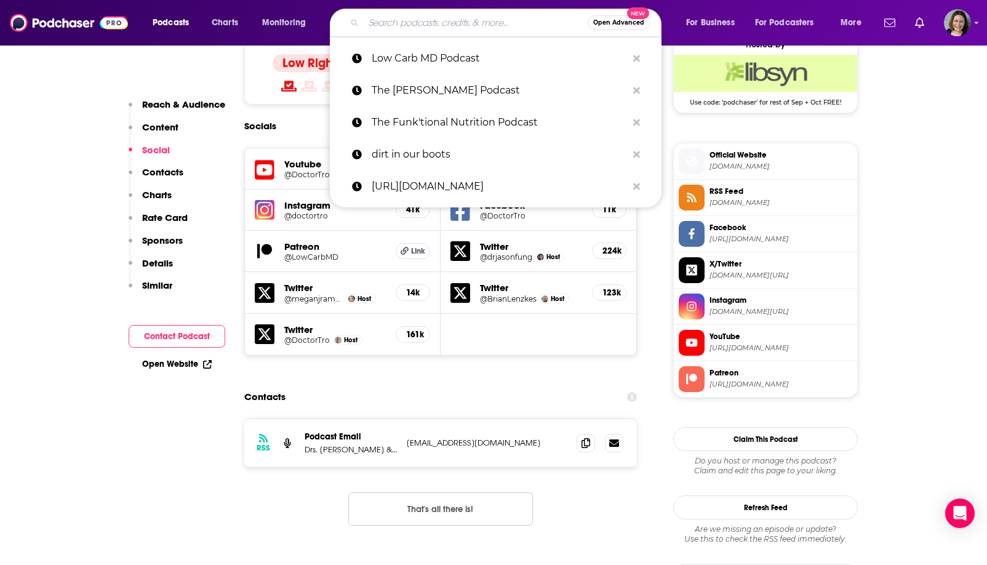
click at [440, 26] on input "Search podcasts, credits, & more..." at bounding box center [476, 23] width 224 height 20
paste input "The Primal Podcast"
type input "The Primal Podcast"
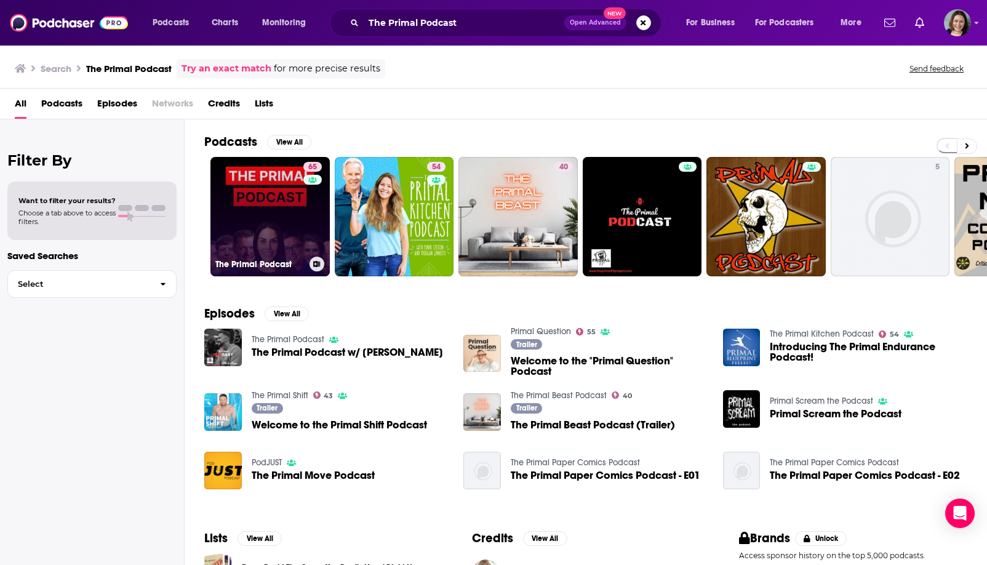
click at [286, 214] on link "65 The Primal Podcast" at bounding box center [270, 216] width 119 height 119
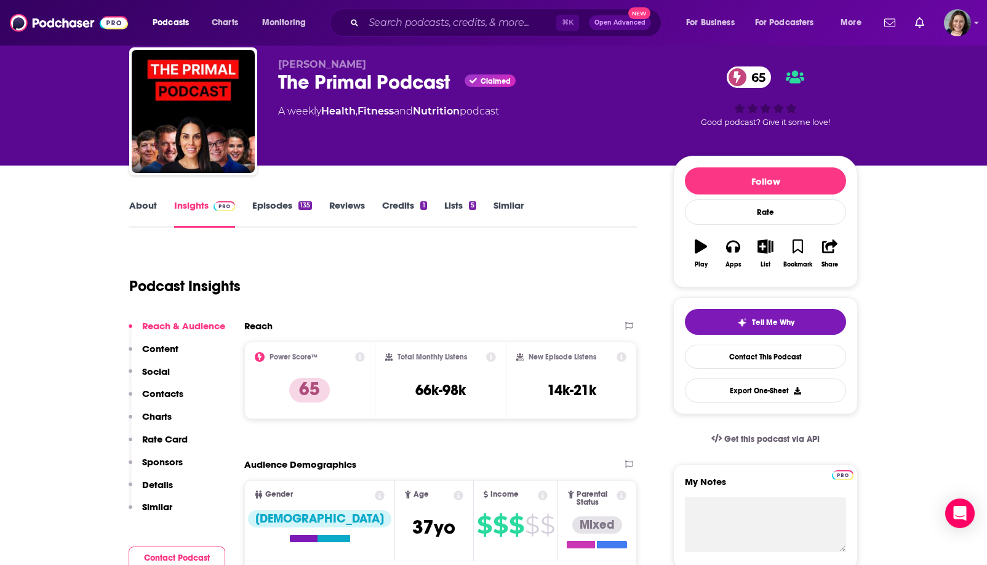
scroll to position [36, 0]
click at [145, 207] on link "About" at bounding box center [143, 213] width 28 height 28
